Goal: Task Accomplishment & Management: Use online tool/utility

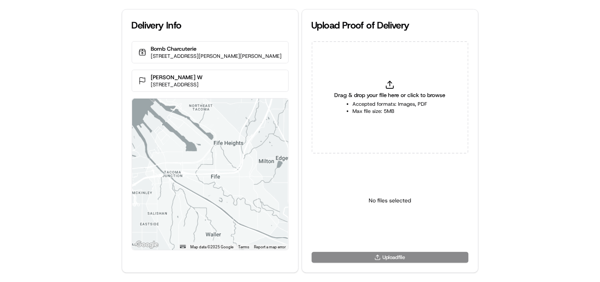
click at [388, 82] on polyline at bounding box center [390, 82] width 4 height 2
type input "C:\fakepath\HtoC.PNG"
click at [385, 85] on icon at bounding box center [389, 84] width 9 height 9
click at [386, 85] on icon at bounding box center [389, 84] width 9 height 9
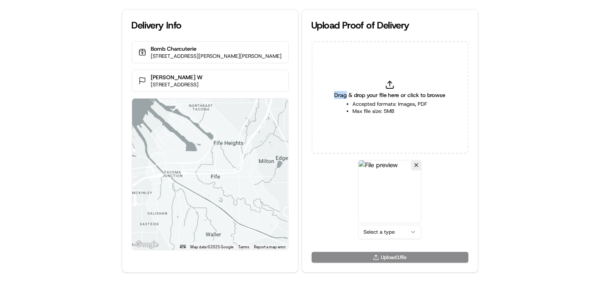
click at [406, 231] on html "Delivery Info Bomb Charcuterie 919 Kincaid Ave, Sumner, WA 98390, US Cassandra …" at bounding box center [300, 141] width 600 height 282
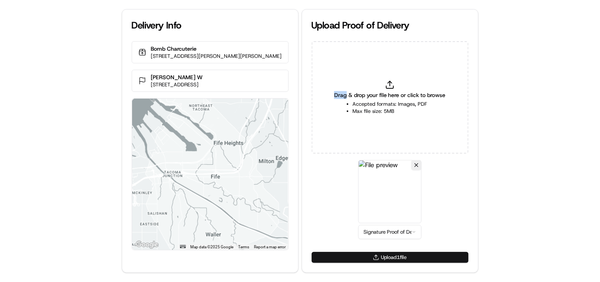
click at [376, 258] on button "Upload 1 file" at bounding box center [390, 257] width 157 height 11
